Goal: Task Accomplishment & Management: Use online tool/utility

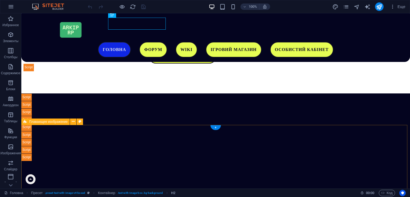
scroll to position [111, 0]
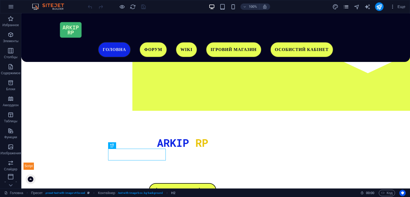
drag, startPoint x: 342, startPoint y: 5, endPoint x: 345, endPoint y: 6, distance: 3.8
click at [343, 6] on div "Еще" at bounding box center [369, 6] width 75 height 9
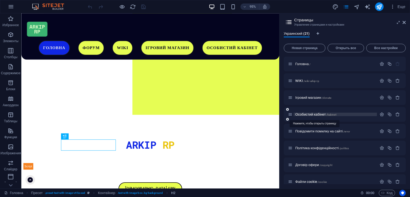
click at [322, 114] on span "Особистий кабінет /kabinet" at bounding box center [315, 114] width 41 height 4
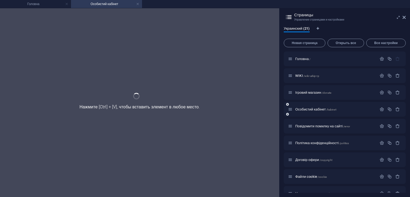
scroll to position [0, 0]
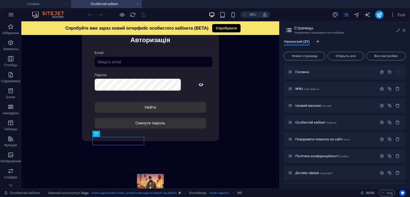
drag, startPoint x: 403, startPoint y: 31, endPoint x: 382, endPoint y: 9, distance: 30.4
click at [0, 0] on icon at bounding box center [0, 0] width 0 height 0
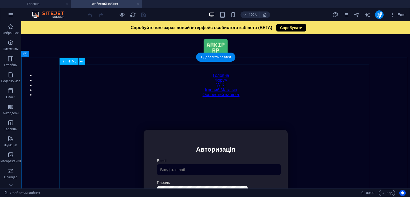
click at [231, 102] on div "Особистий кабінет Немає з'єднання з інтернетом... Авторизація Email [GEOGRAPHIC…" at bounding box center [216, 191] width 384 height 178
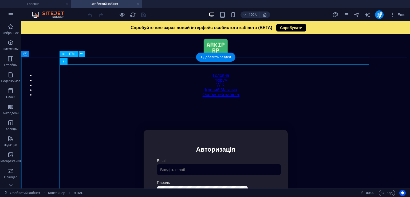
click at [252, 102] on div "Модальне вікно Спробуйте вже зараз новий інтерфейс особистого кабінета (BETA) С…" at bounding box center [216, 102] width 384 height 0
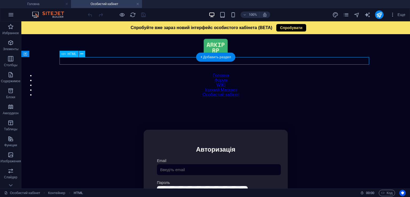
click at [252, 102] on div "Модальне вікно Спробуйте вже зараз новий інтерфейс особистого кабінета (BETA) С…" at bounding box center [216, 102] width 384 height 0
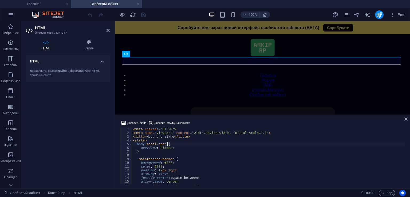
click at [248, 146] on div "< meta charset = "UTF-8" > < meta name = "viewport" content = "width=device-wid…" at bounding box center [268, 159] width 273 height 64
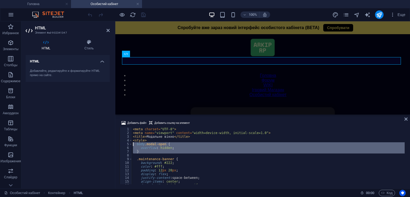
click at [248, 146] on div "< meta charset = "UTF-8" > < meta name = "viewport" content = "width=device-wid…" at bounding box center [268, 159] width 273 height 64
type textarea "</script>"
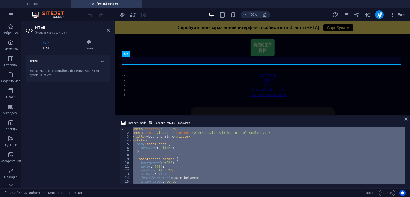
paste textarea
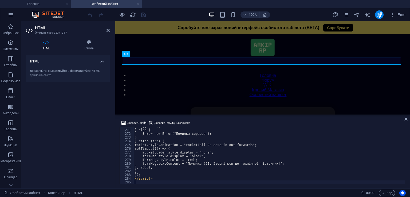
click at [229, 115] on div at bounding box center [262, 114] width 295 height 1
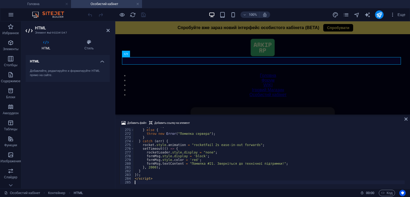
click at [239, 120] on div "Добавить файл Добавить ссылку на элемент" at bounding box center [263, 124] width 286 height 8
click at [141, 15] on icon "save" at bounding box center [143, 15] width 6 height 6
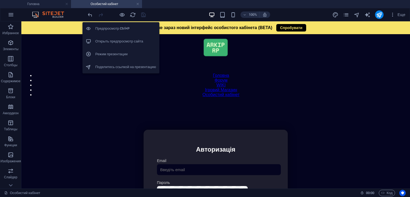
click at [124, 42] on h6 "Открыть предпросмотр сайта" at bounding box center [125, 41] width 61 height 6
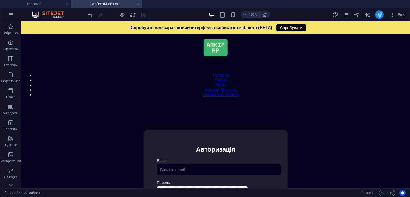
click at [380, 14] on icon "publish" at bounding box center [379, 15] width 6 height 6
